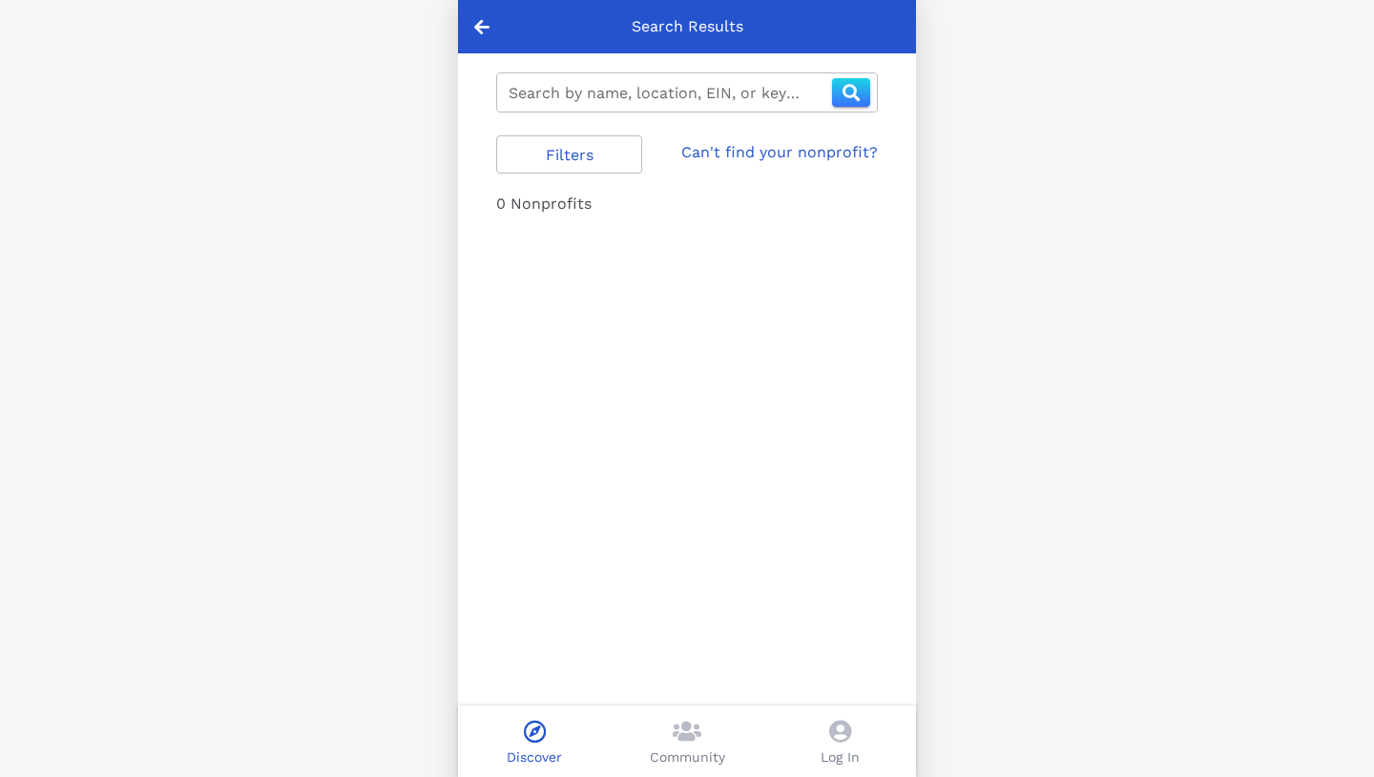
type input "61177171"
type input "6117"
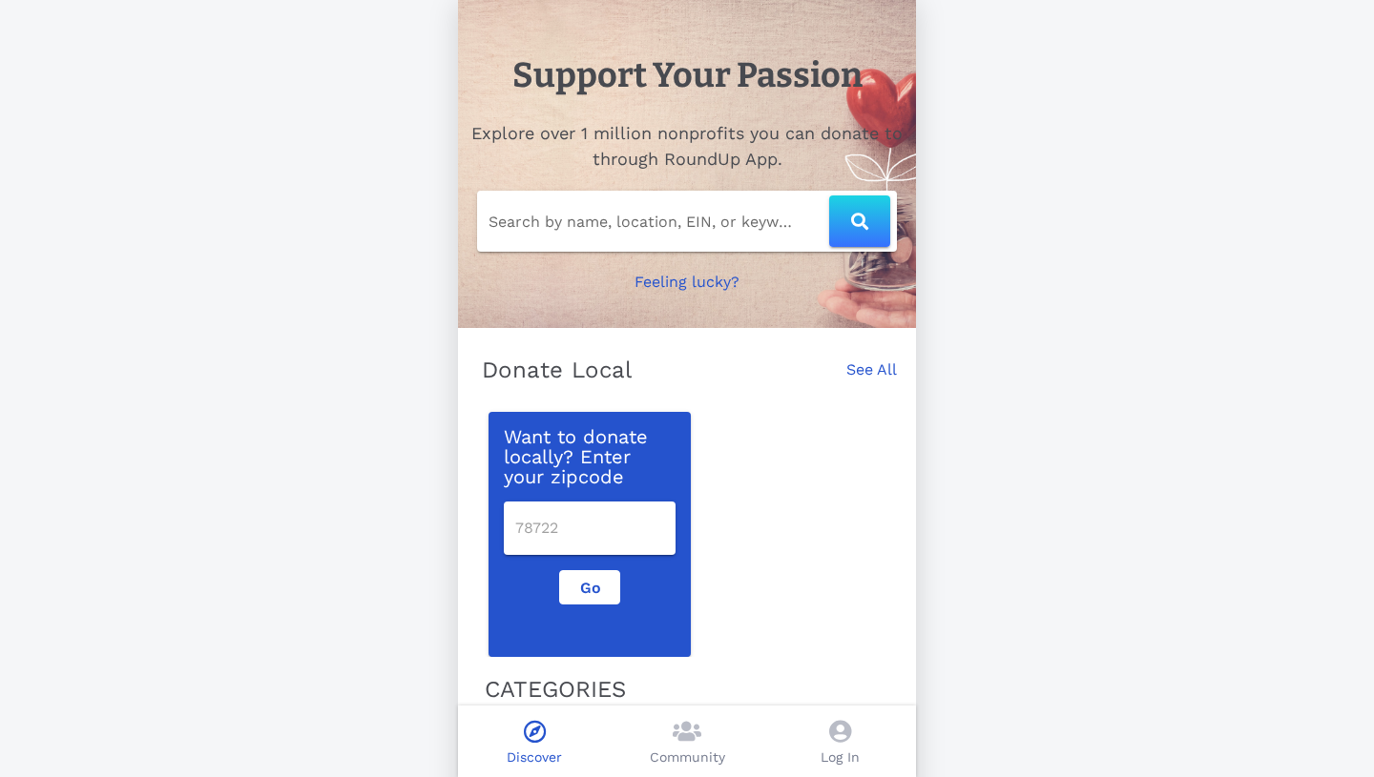
click at [846, 743] on span at bounding box center [840, 734] width 22 height 28
click at [840, 747] on span at bounding box center [840, 734] width 22 height 28
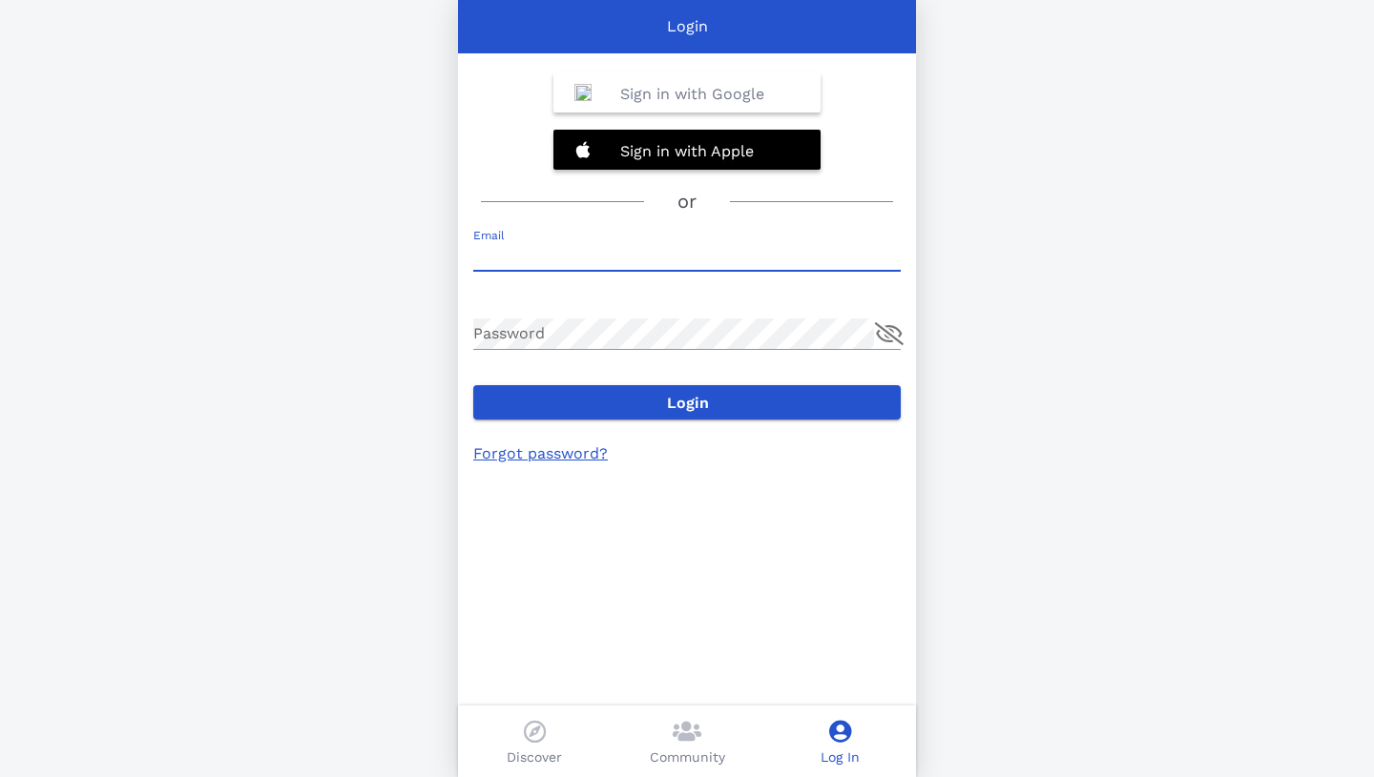
click at [679, 256] on input "Email" at bounding box center [686, 255] width 427 height 31
type input "mikhail@rangerroad.org"
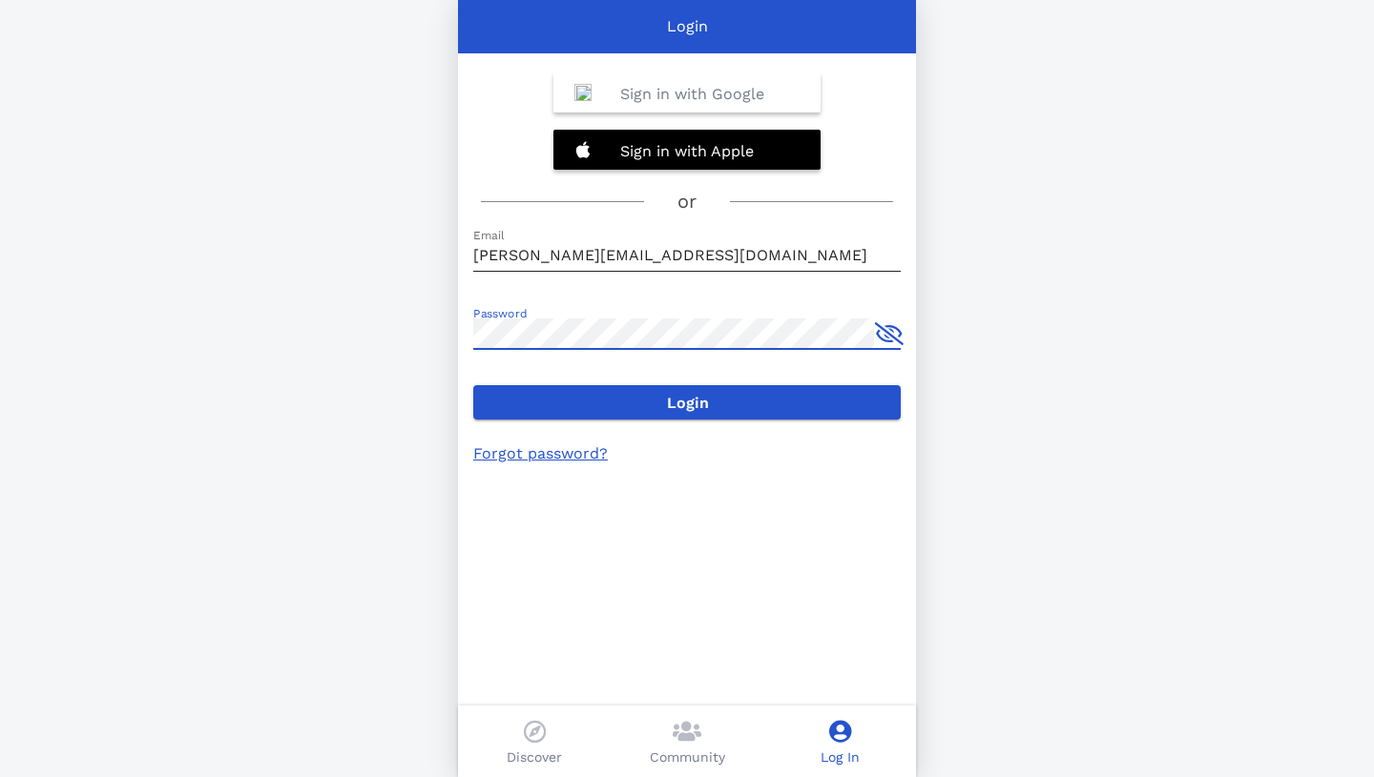
click at [473, 385] on button "Login" at bounding box center [686, 402] width 427 height 34
